Goal: Transaction & Acquisition: Purchase product/service

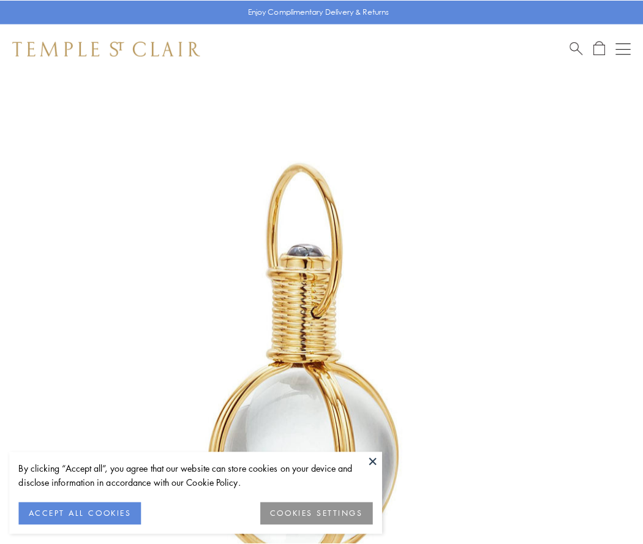
scroll to position [320, 0]
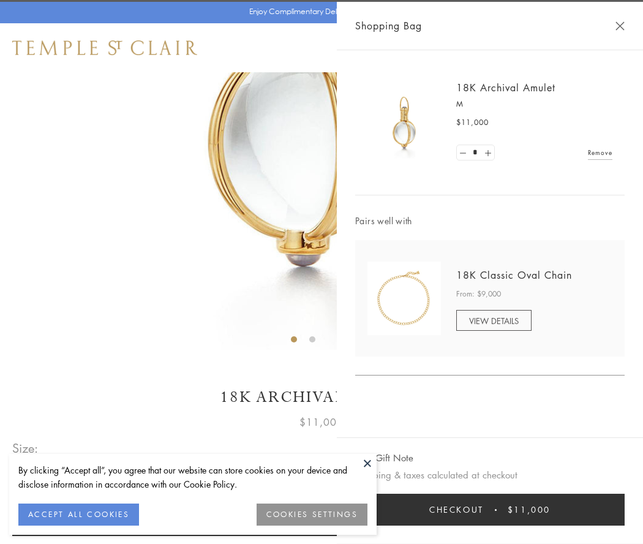
click at [490, 509] on button "Checkout $11,000" at bounding box center [489, 509] width 269 height 32
